Goal: Transaction & Acquisition: Purchase product/service

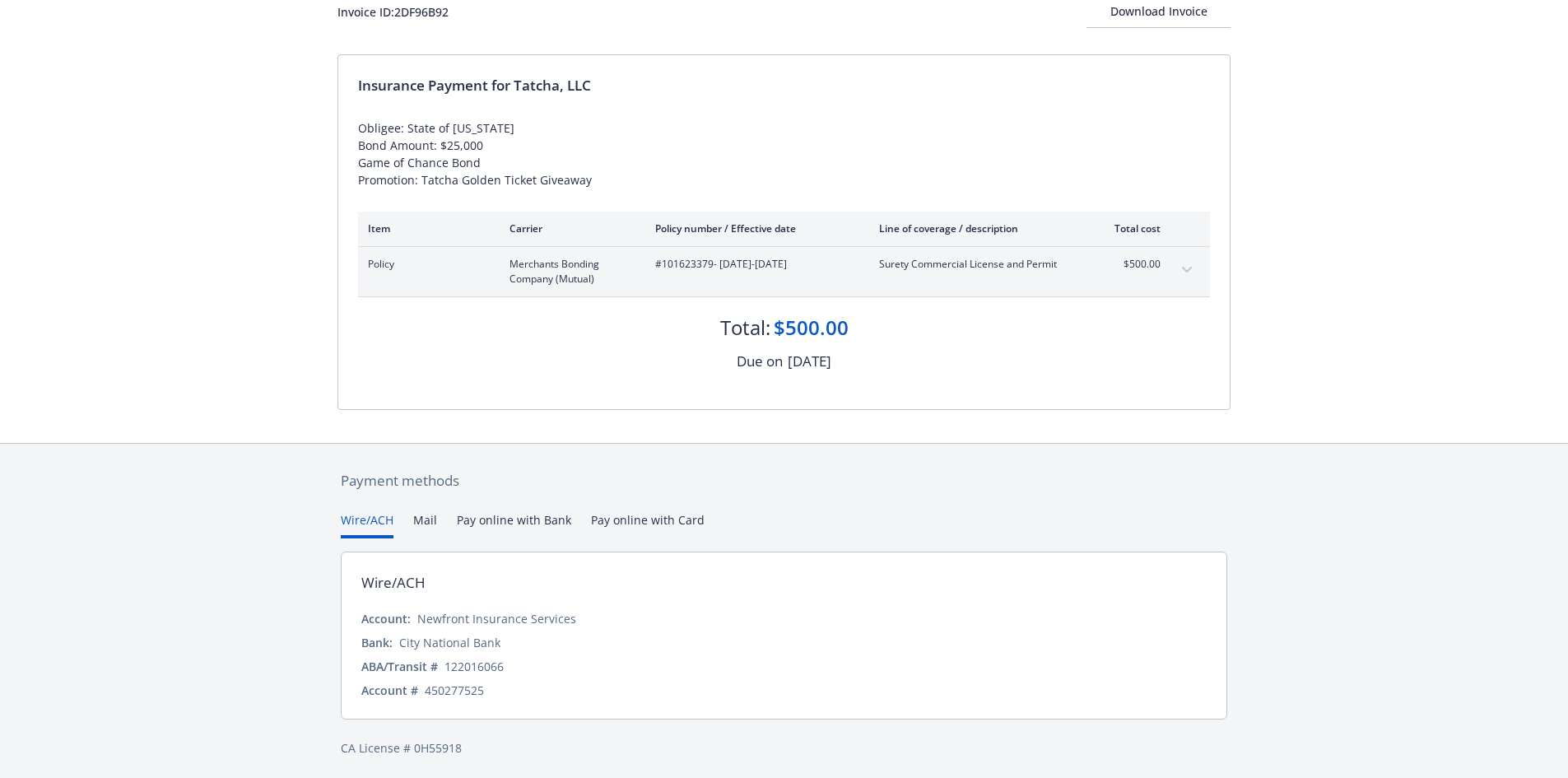
scroll to position [122, 0]
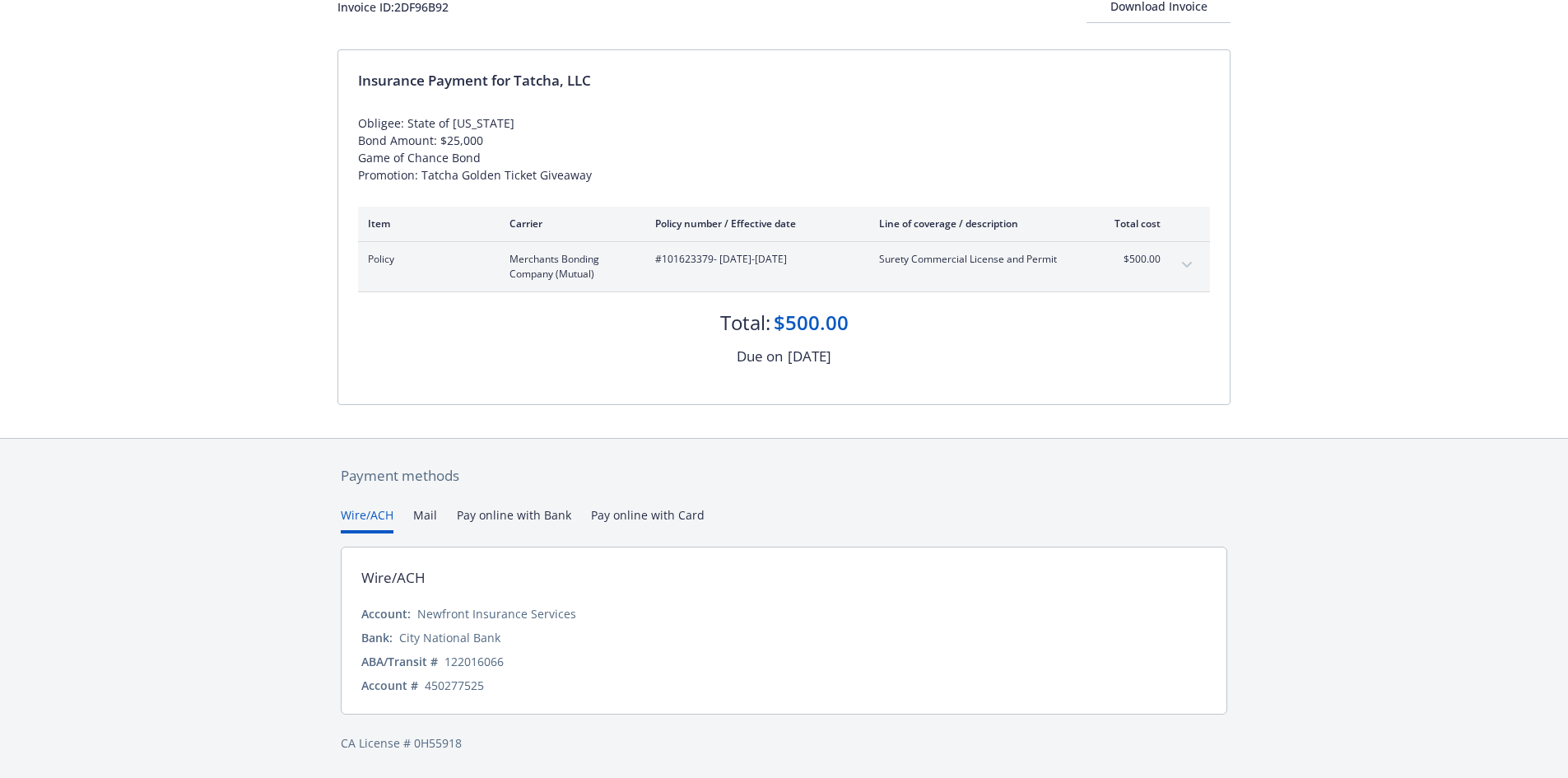
click at [523, 515] on button "Pay online with Bank" at bounding box center [513, 520] width 115 height 28
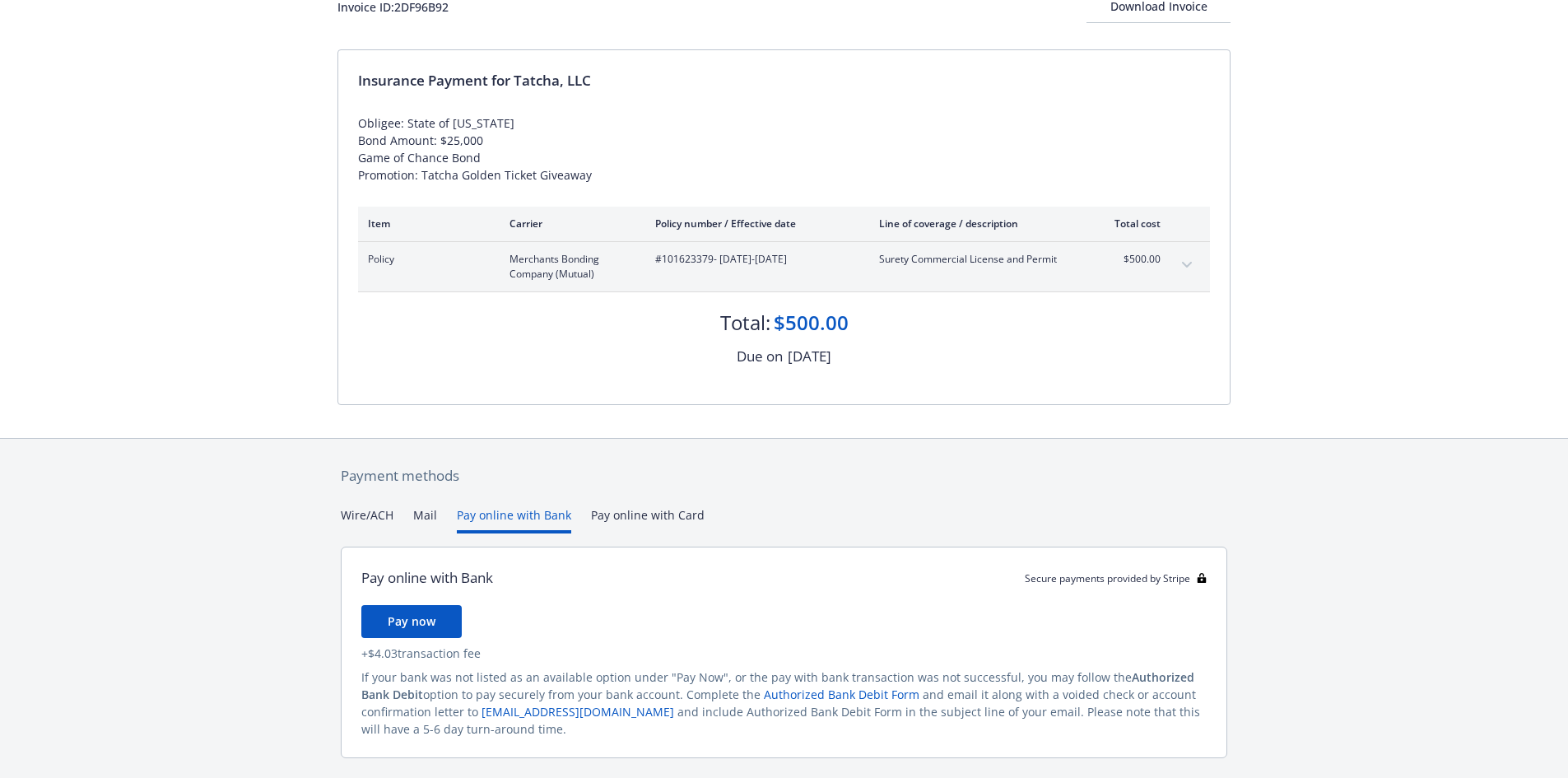
click at [621, 513] on div "Payment methods Wire/ACH Mail Pay online with Bank Pay online with Card Pay onl…" at bounding box center [783, 630] width 893 height 384
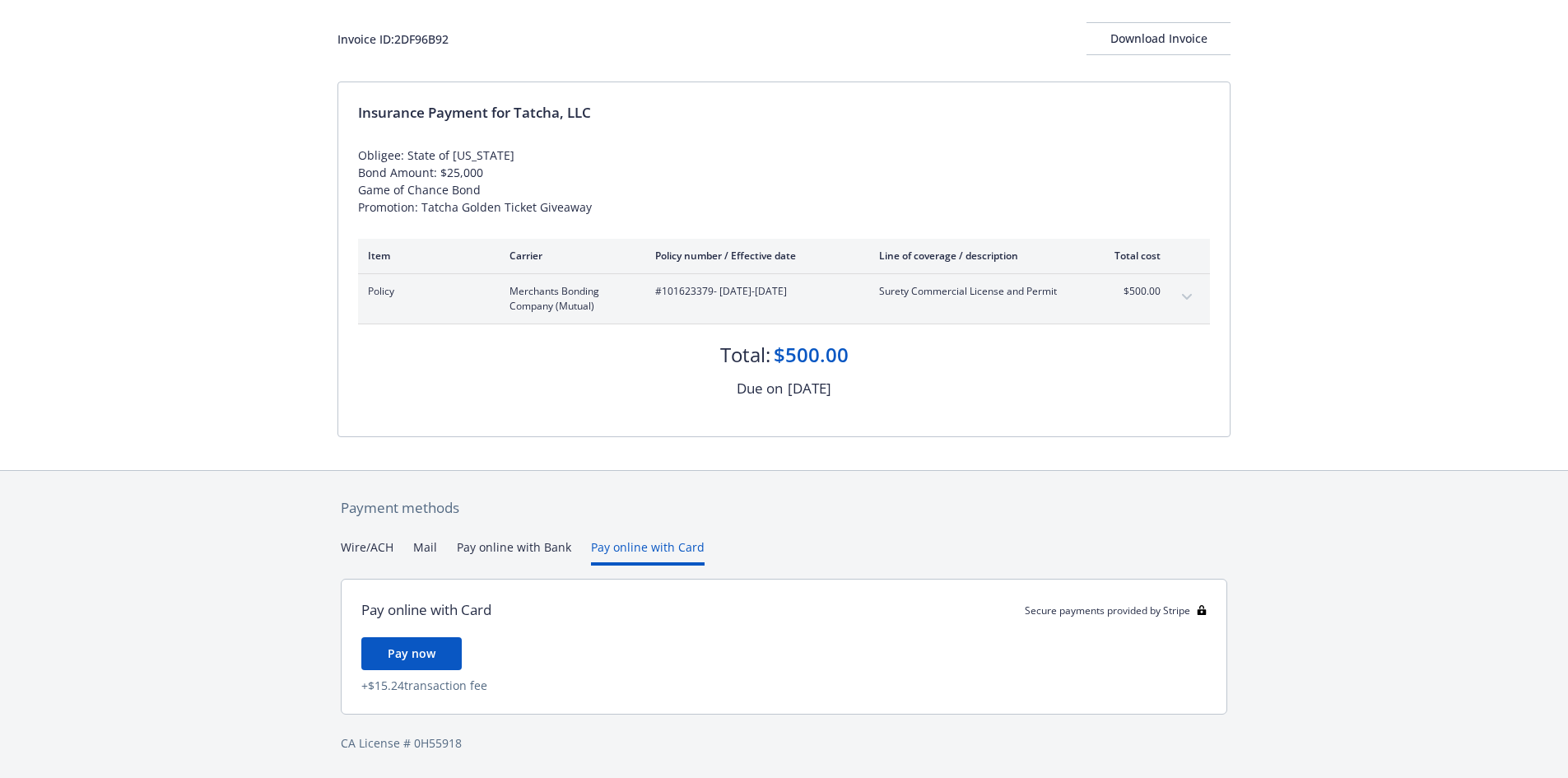
click at [527, 548] on button "Pay online with Bank" at bounding box center [513, 552] width 115 height 28
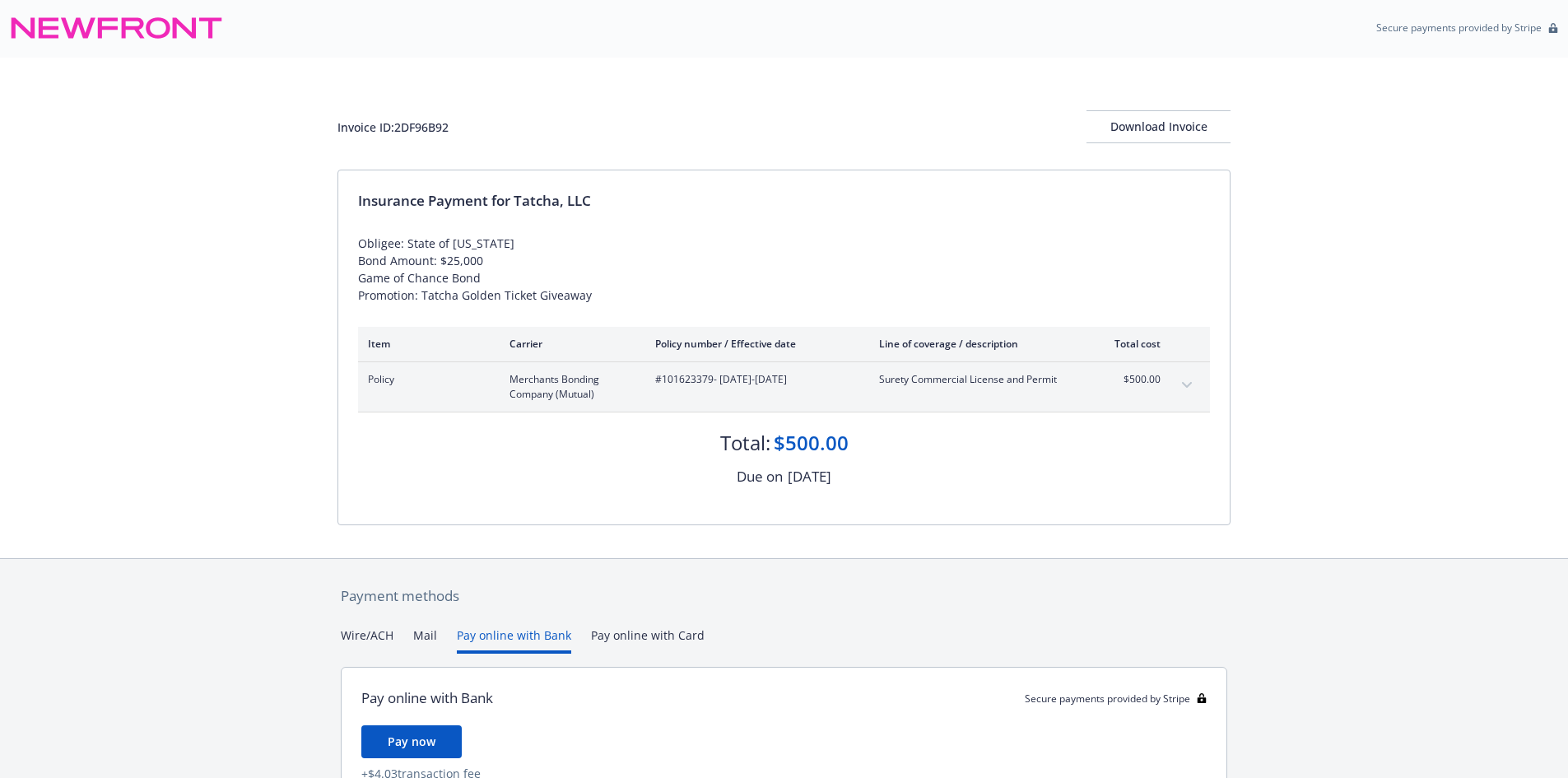
scroll to position [0, 0]
